Goal: Find specific page/section: Find specific page/section

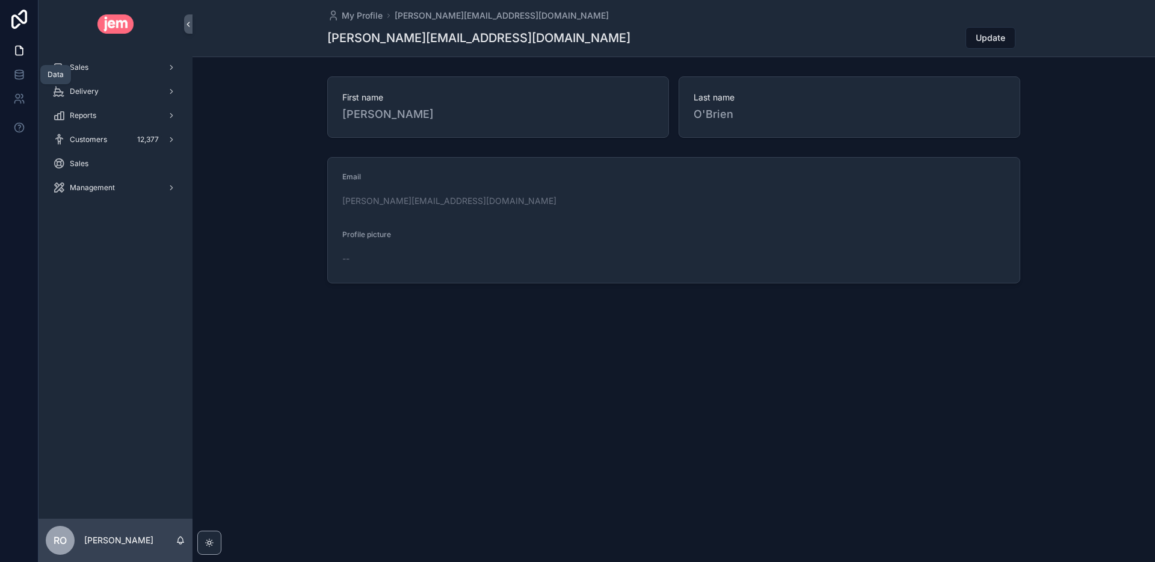
click at [11, 75] on link at bounding box center [19, 75] width 38 height 24
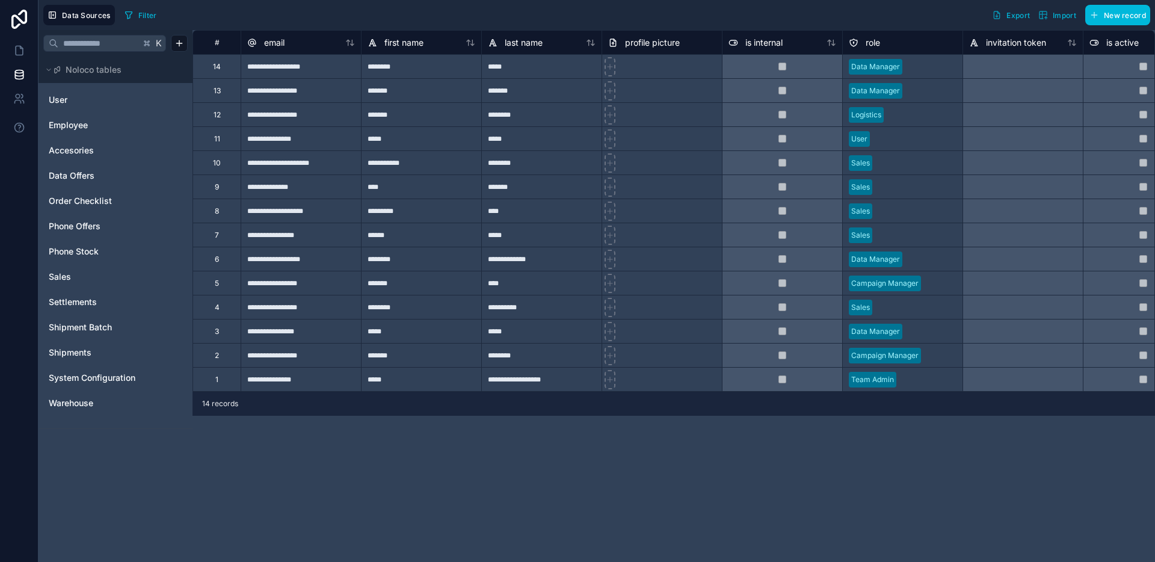
click at [183, 42] on html "**********" at bounding box center [577, 281] width 1155 height 562
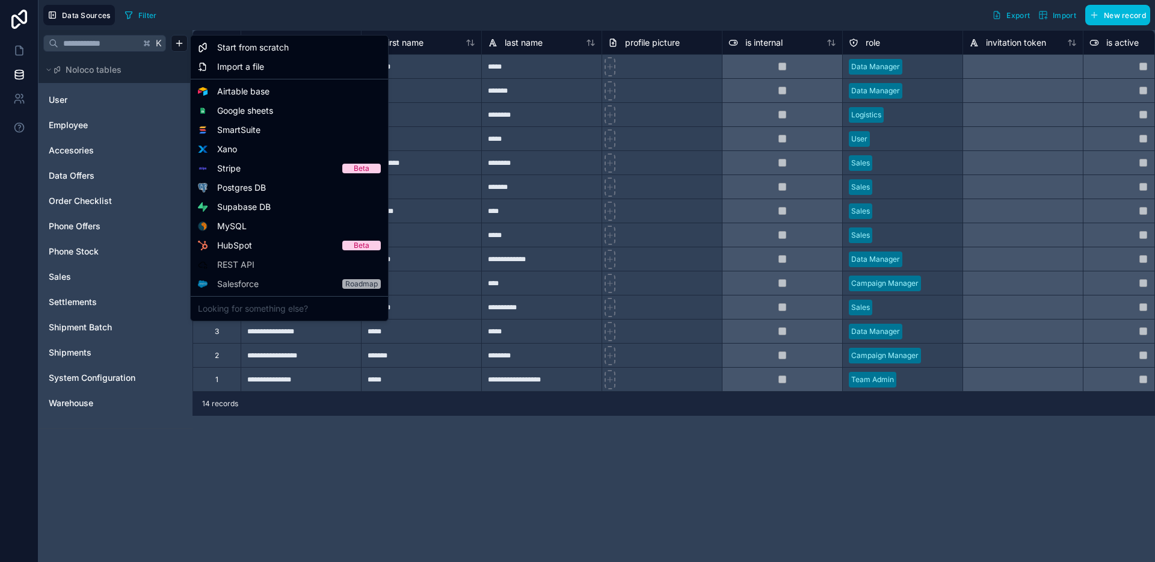
click at [20, 289] on html "**********" at bounding box center [577, 281] width 1155 height 562
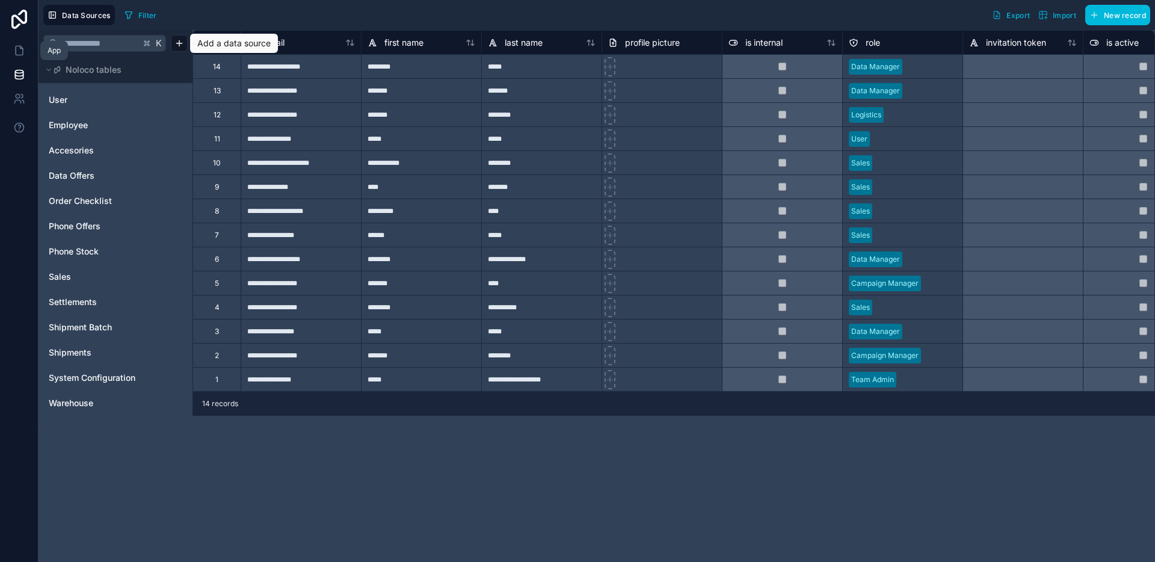
click at [24, 48] on icon at bounding box center [19, 51] width 12 height 12
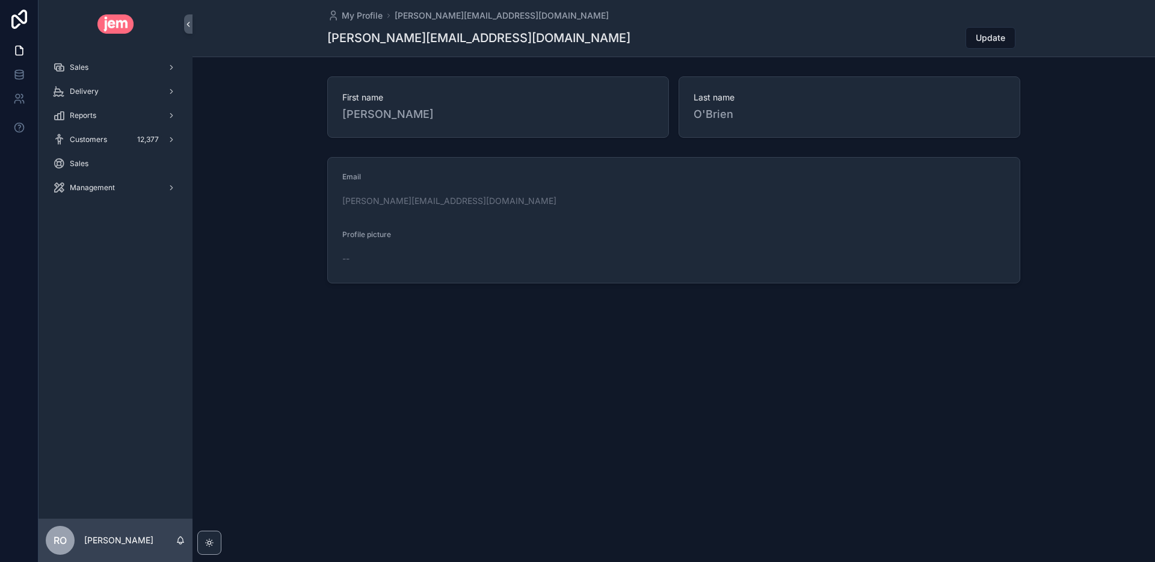
click at [16, 19] on icon at bounding box center [19, 19] width 24 height 19
click at [90, 62] on div "Sales" at bounding box center [115, 67] width 125 height 19
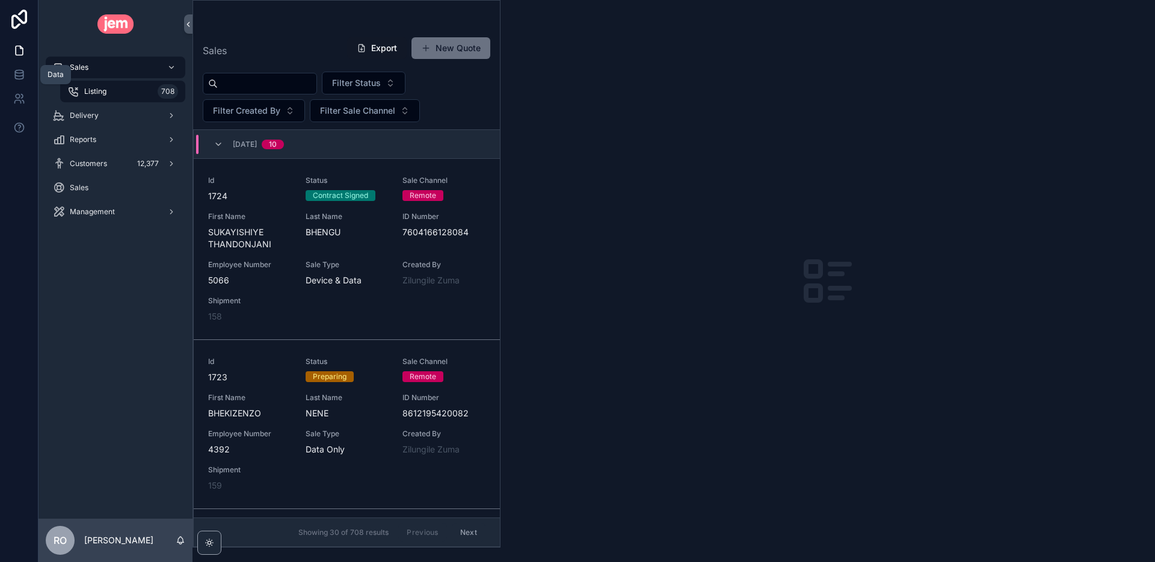
click at [18, 78] on icon at bounding box center [19, 75] width 12 height 12
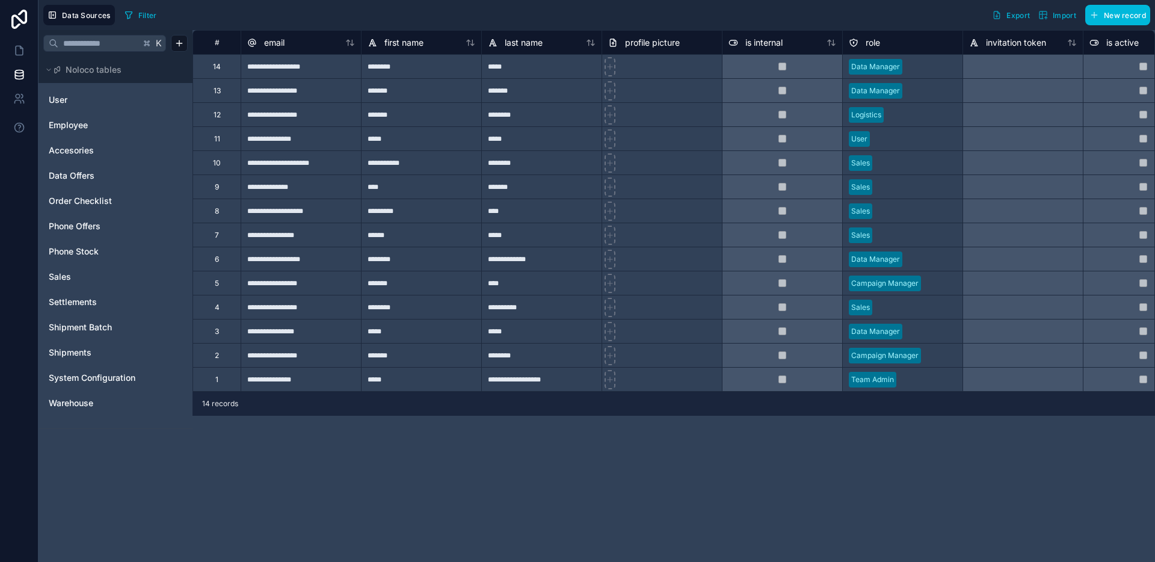
click at [57, 94] on span "User" at bounding box center [58, 100] width 19 height 12
click at [779, 451] on div "**********" at bounding box center [673, 296] width 962 height 532
click at [85, 121] on span "Employee" at bounding box center [68, 125] width 39 height 12
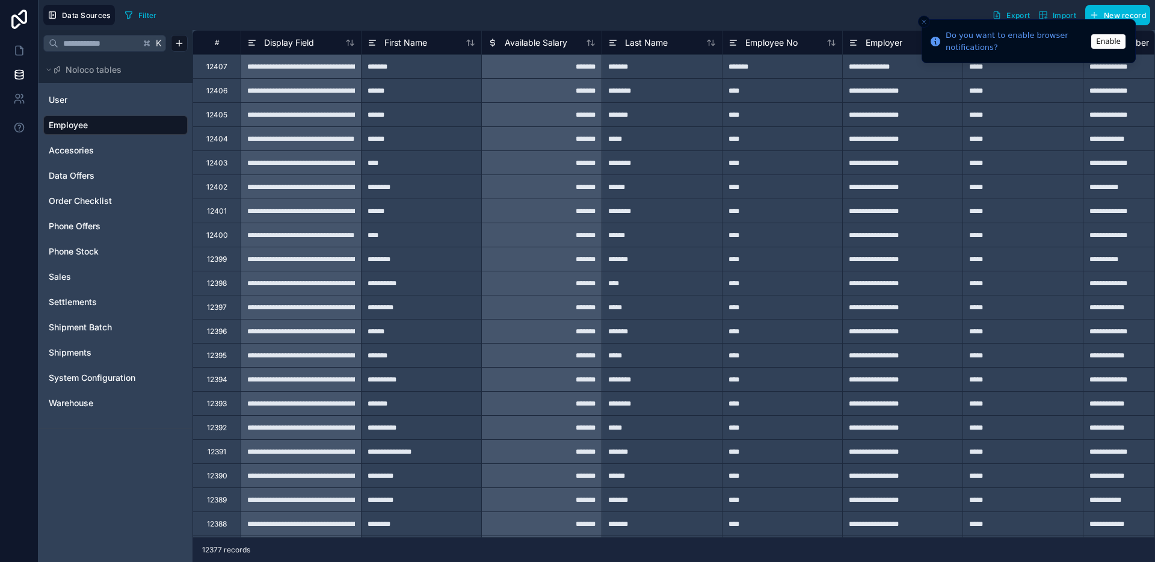
click at [1124, 43] on button "Enable" at bounding box center [1108, 41] width 34 height 14
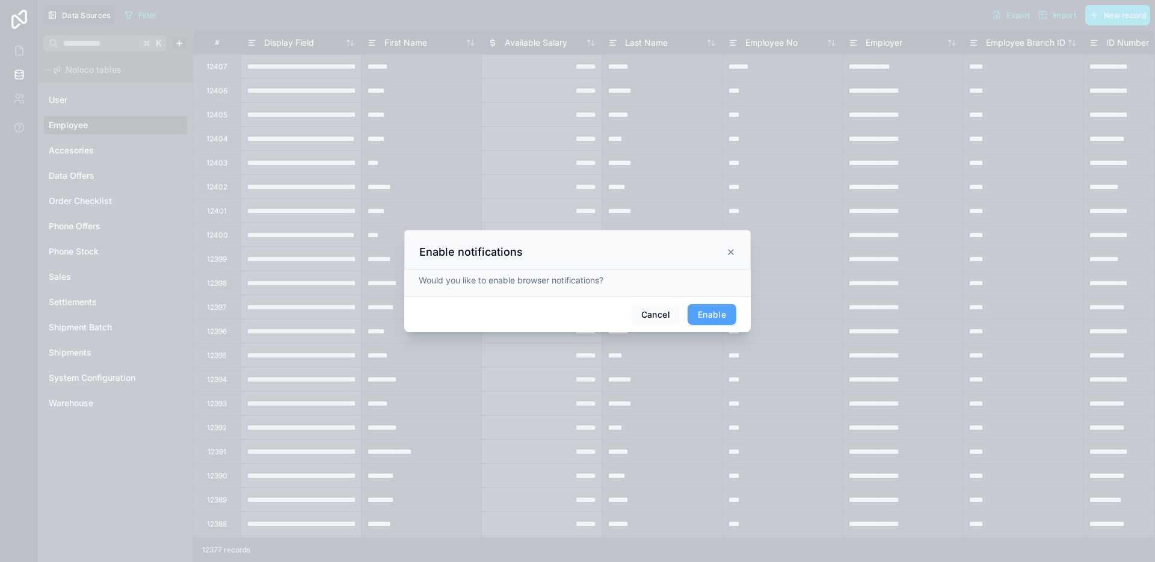
click at [705, 320] on button "Enable" at bounding box center [712, 315] width 49 height 22
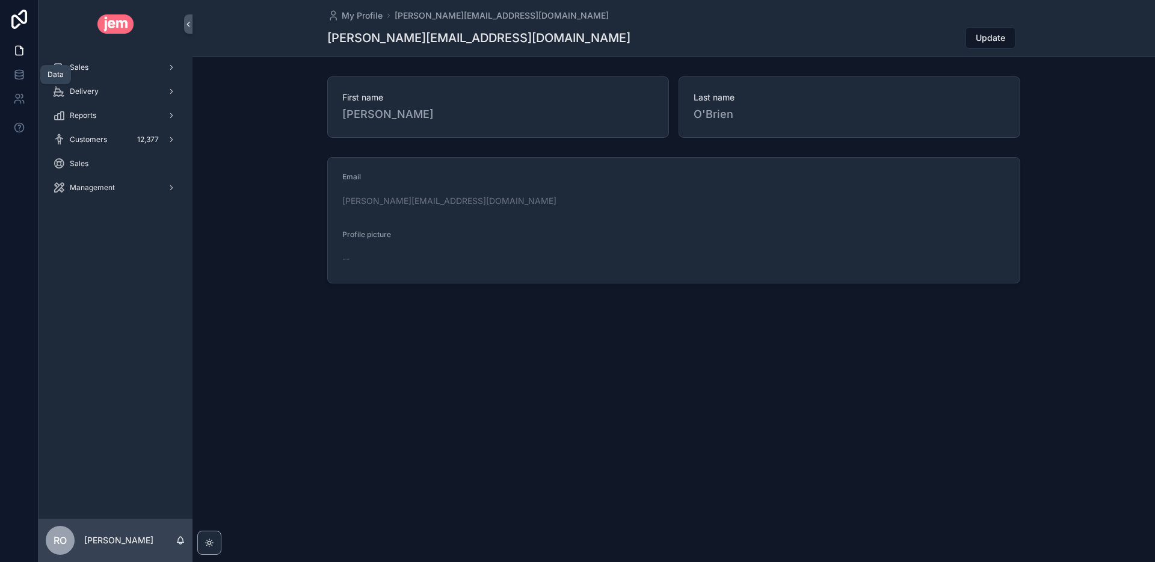
click at [20, 78] on icon at bounding box center [19, 75] width 12 height 12
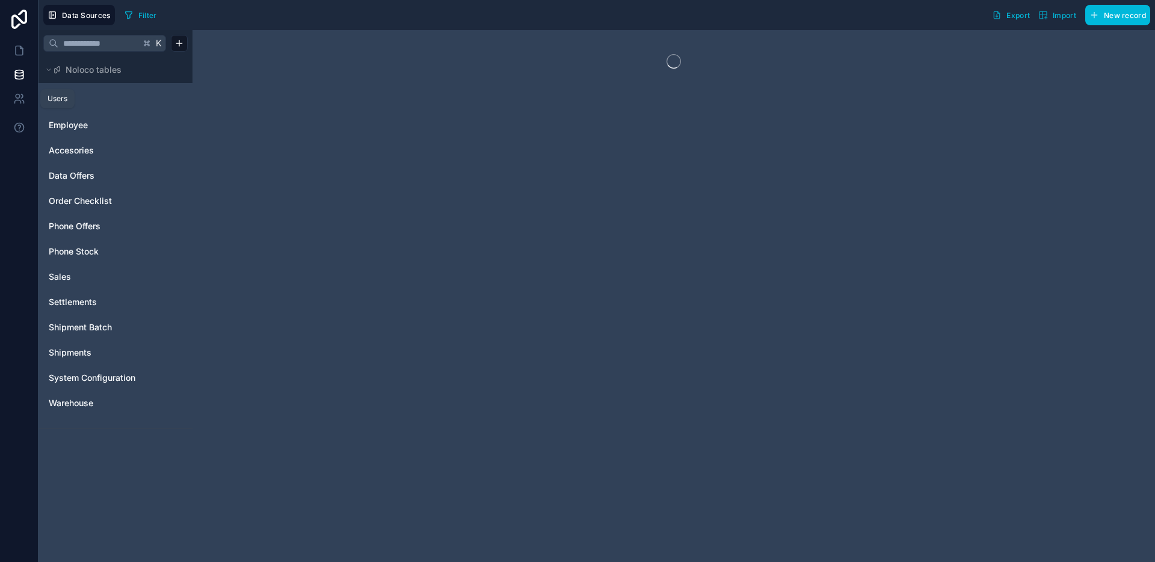
click at [16, 98] on icon at bounding box center [19, 99] width 12 height 12
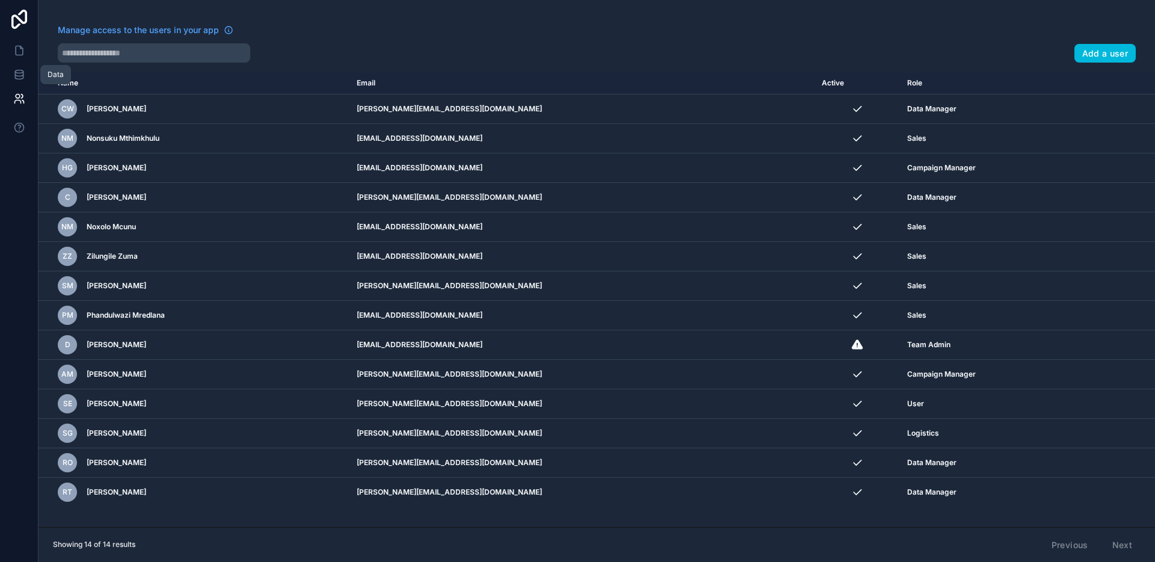
click at [18, 69] on icon at bounding box center [19, 75] width 12 height 12
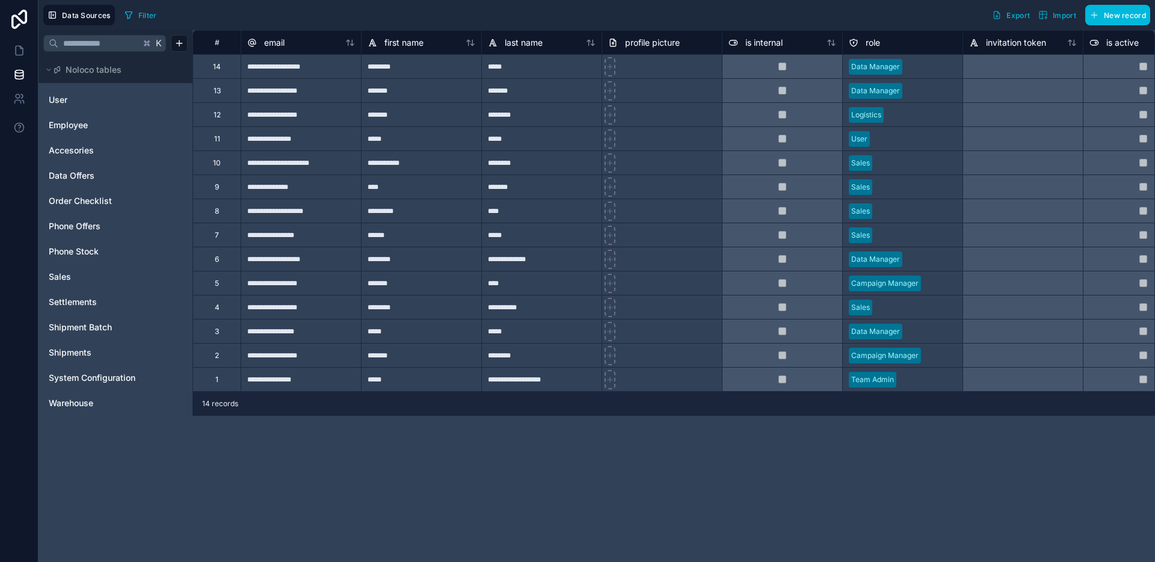
click at [69, 15] on span "Data Sources" at bounding box center [86, 15] width 49 height 9
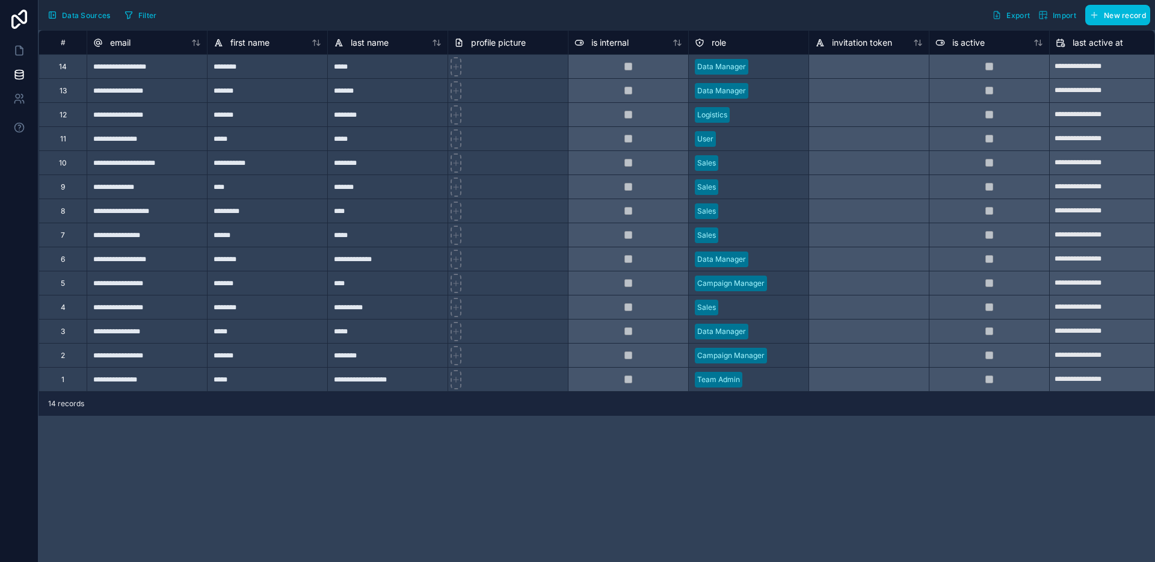
click at [69, 15] on span "Data Sources" at bounding box center [86, 15] width 49 height 9
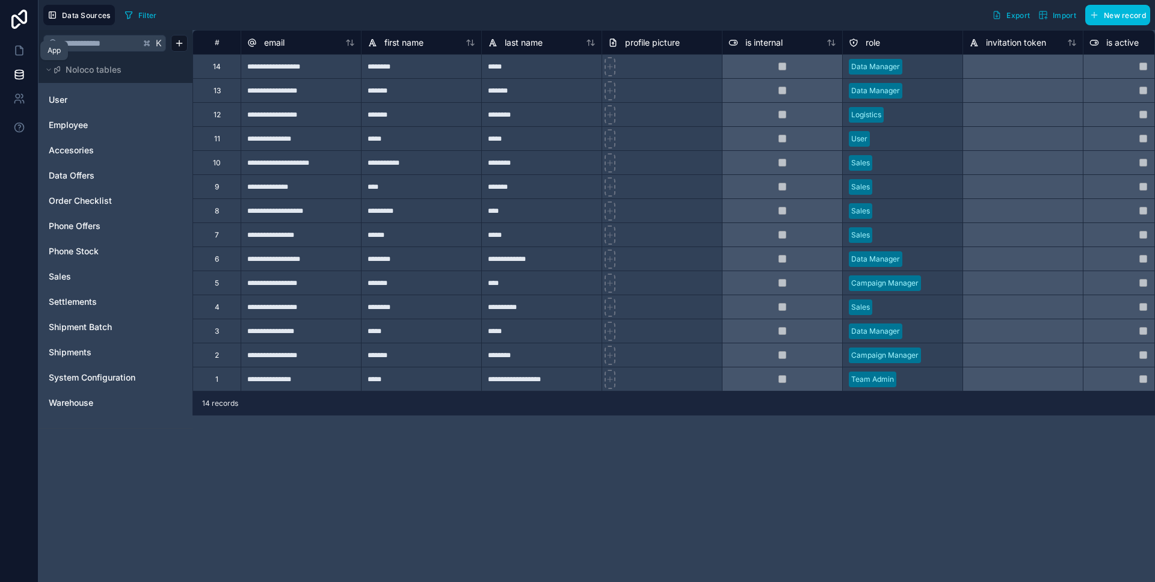
click at [17, 51] on icon at bounding box center [19, 51] width 12 height 12
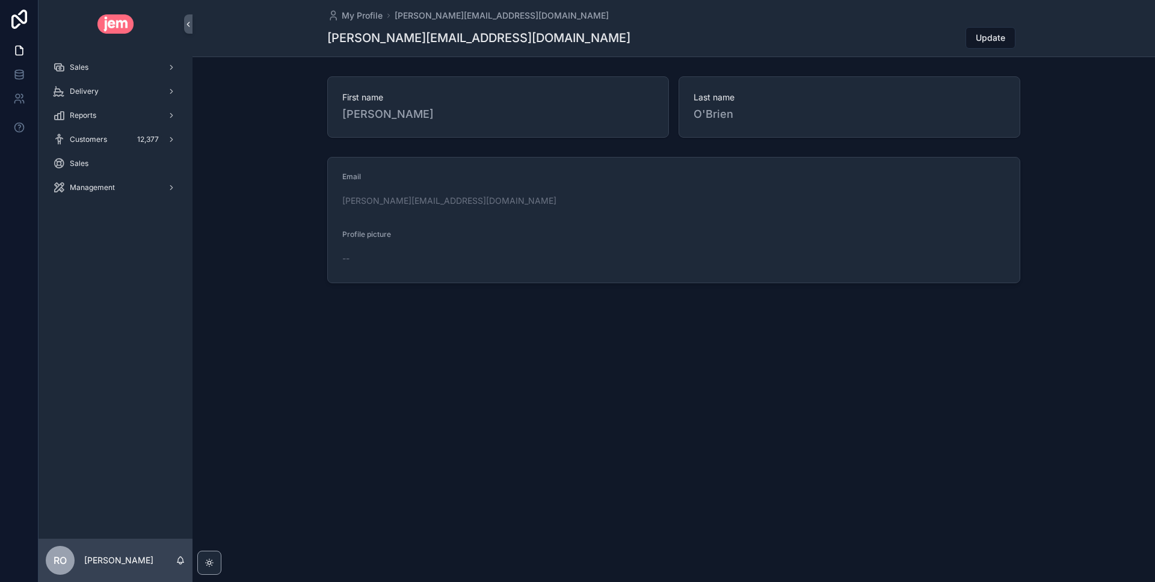
click at [123, 560] on p "[PERSON_NAME]" at bounding box center [118, 561] width 69 height 12
click at [328, 223] on form "Email richard@jemhr.com Profile picture --" at bounding box center [674, 220] width 692 height 125
click at [16, 69] on icon at bounding box center [19, 75] width 12 height 12
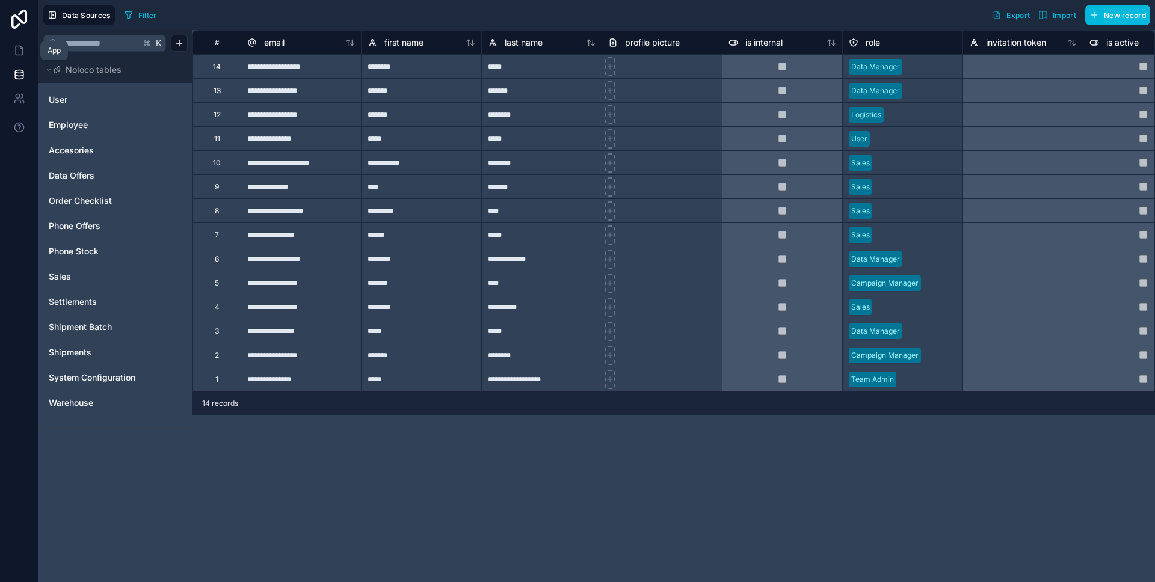
click at [10, 49] on link at bounding box center [19, 50] width 38 height 24
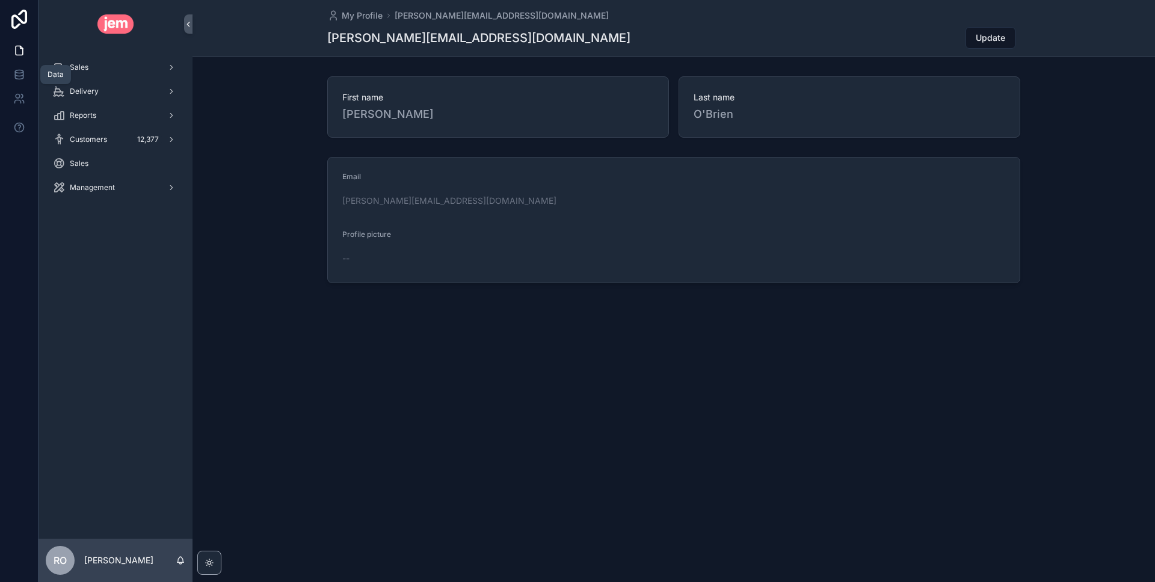
click at [25, 78] on link at bounding box center [19, 75] width 38 height 24
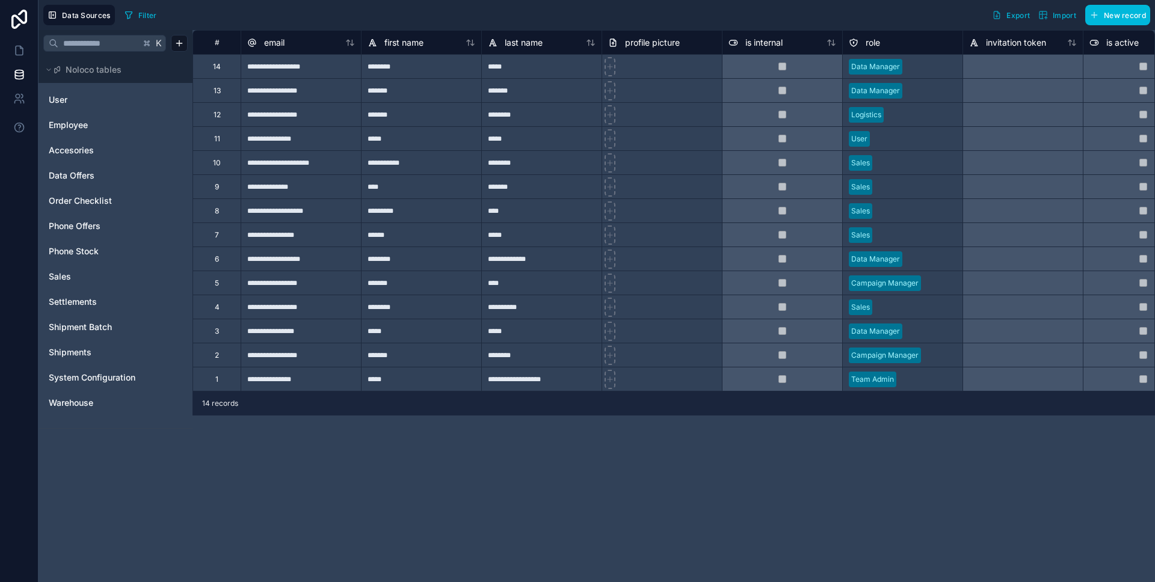
click at [62, 256] on span "Phone Stock" at bounding box center [74, 251] width 50 height 12
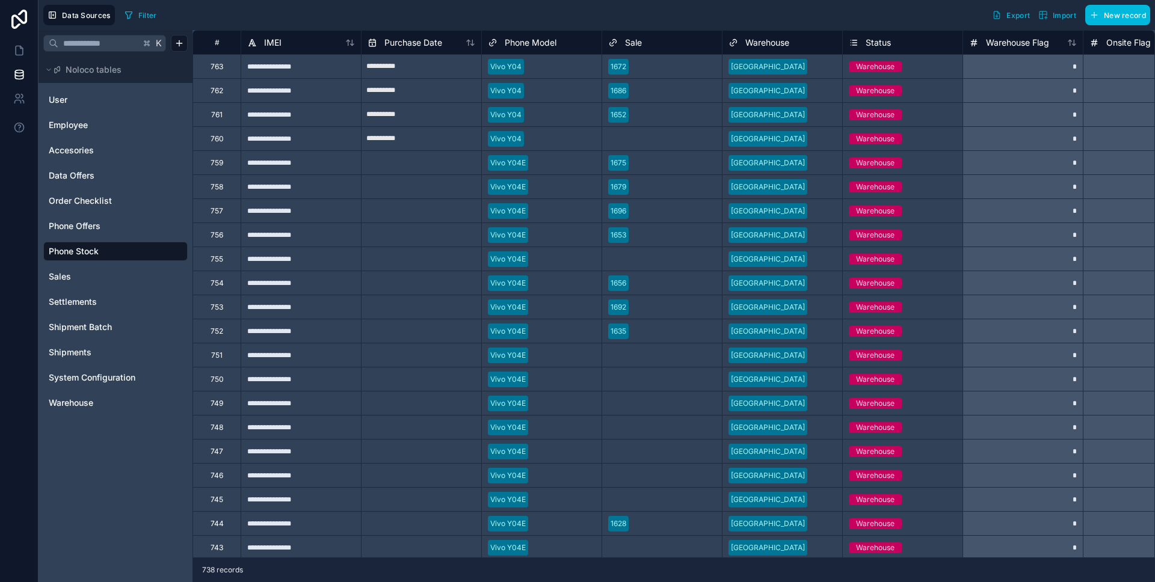
click at [63, 125] on span "Employee" at bounding box center [68, 125] width 39 height 12
